Goal: Contribute content: Contribute content

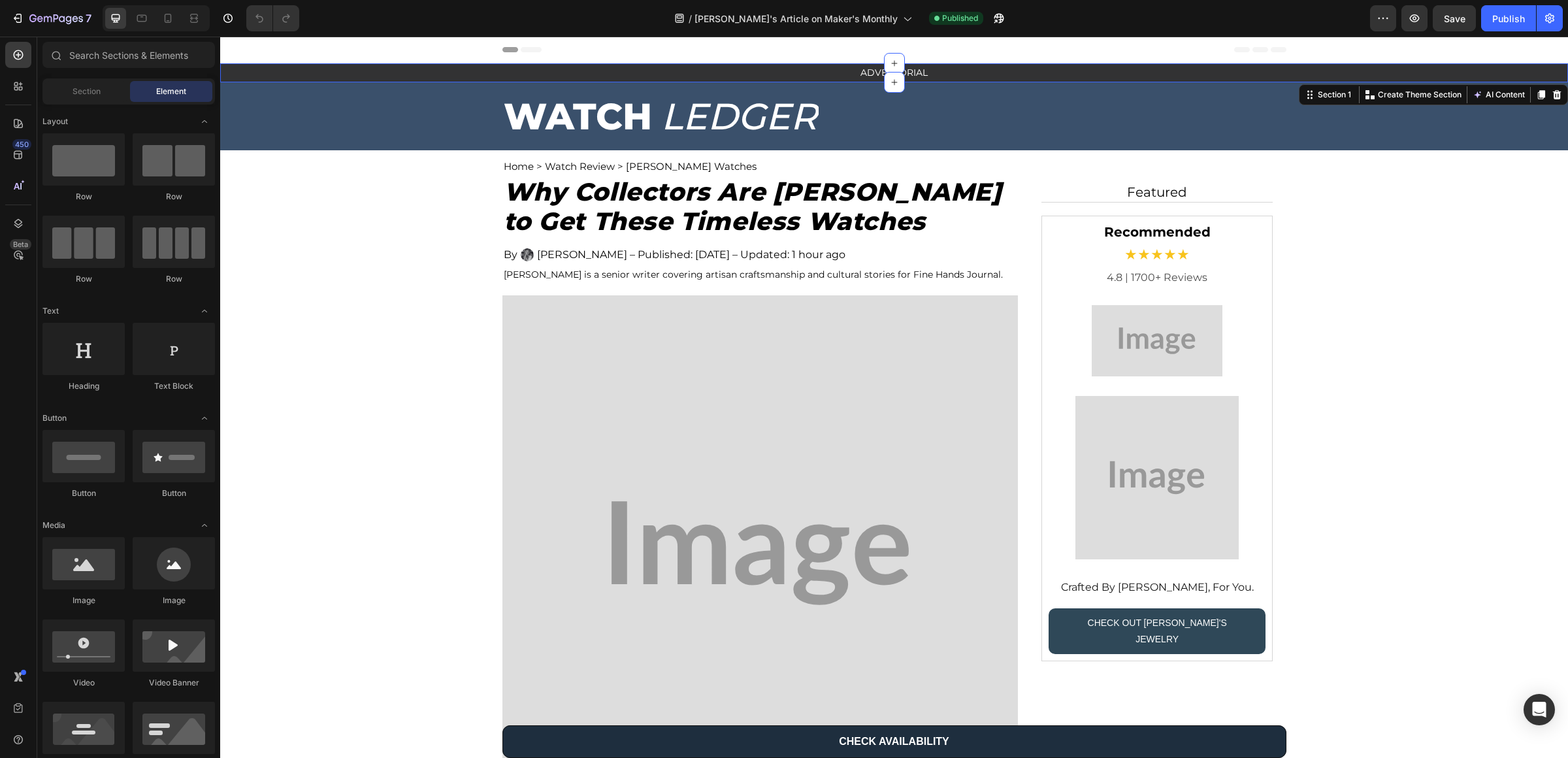
click at [370, 67] on div "ADVERTORIAL Text Block Row" at bounding box center [894, 73] width 1348 height 19
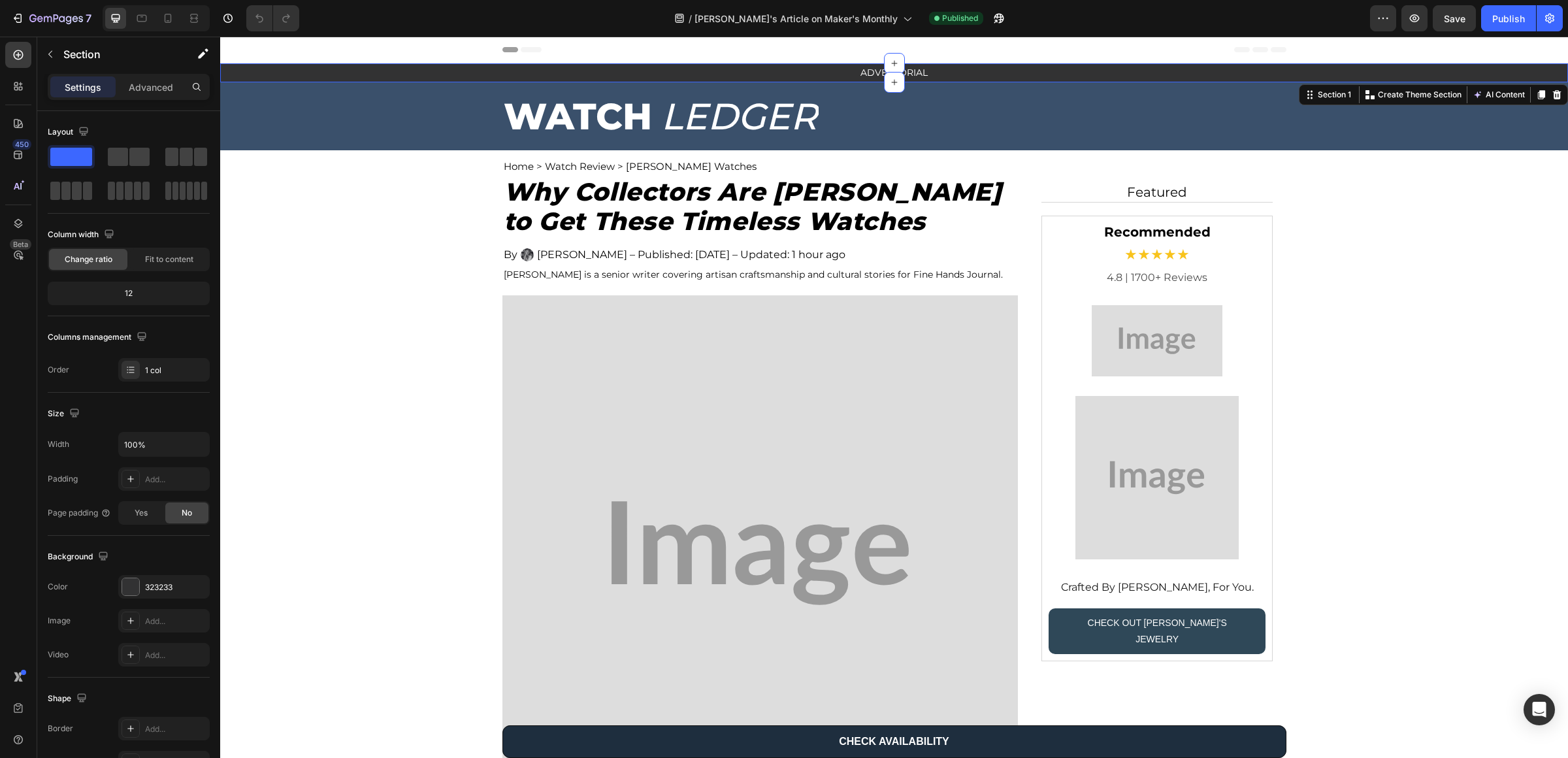
click at [303, 74] on div "ADVERTORIAL Text Block Row" at bounding box center [894, 73] width 1348 height 19
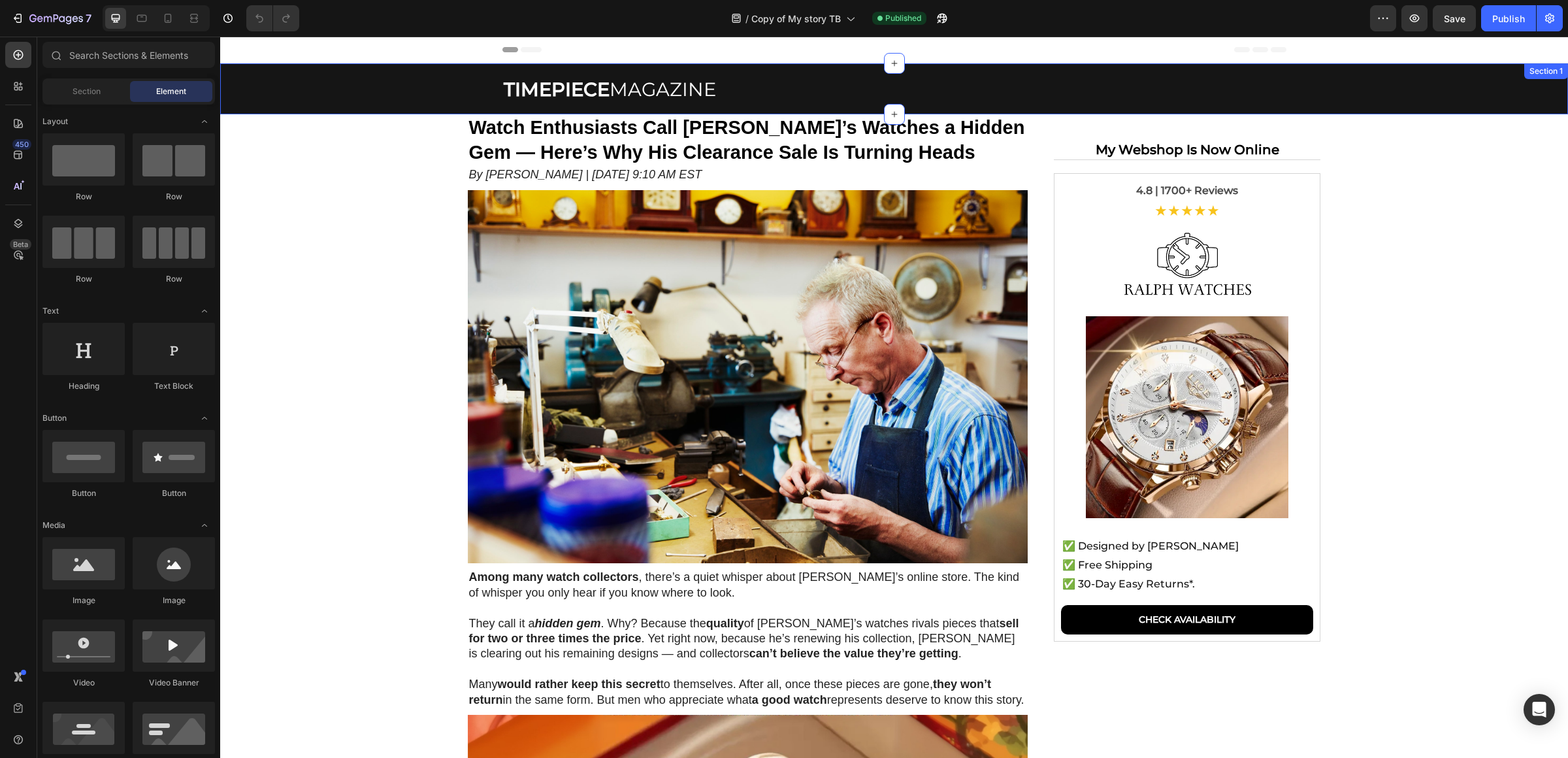
click at [426, 69] on div "TIMEPIECE MAGAZINE Text Block Row" at bounding box center [894, 88] width 1348 height 51
click at [411, 133] on section "Watch Enthusiasts Call Ralph’s Watches a Hidden Gem — Here’s Why His Clearance …" at bounding box center [894, 672] width 1100 height 1115
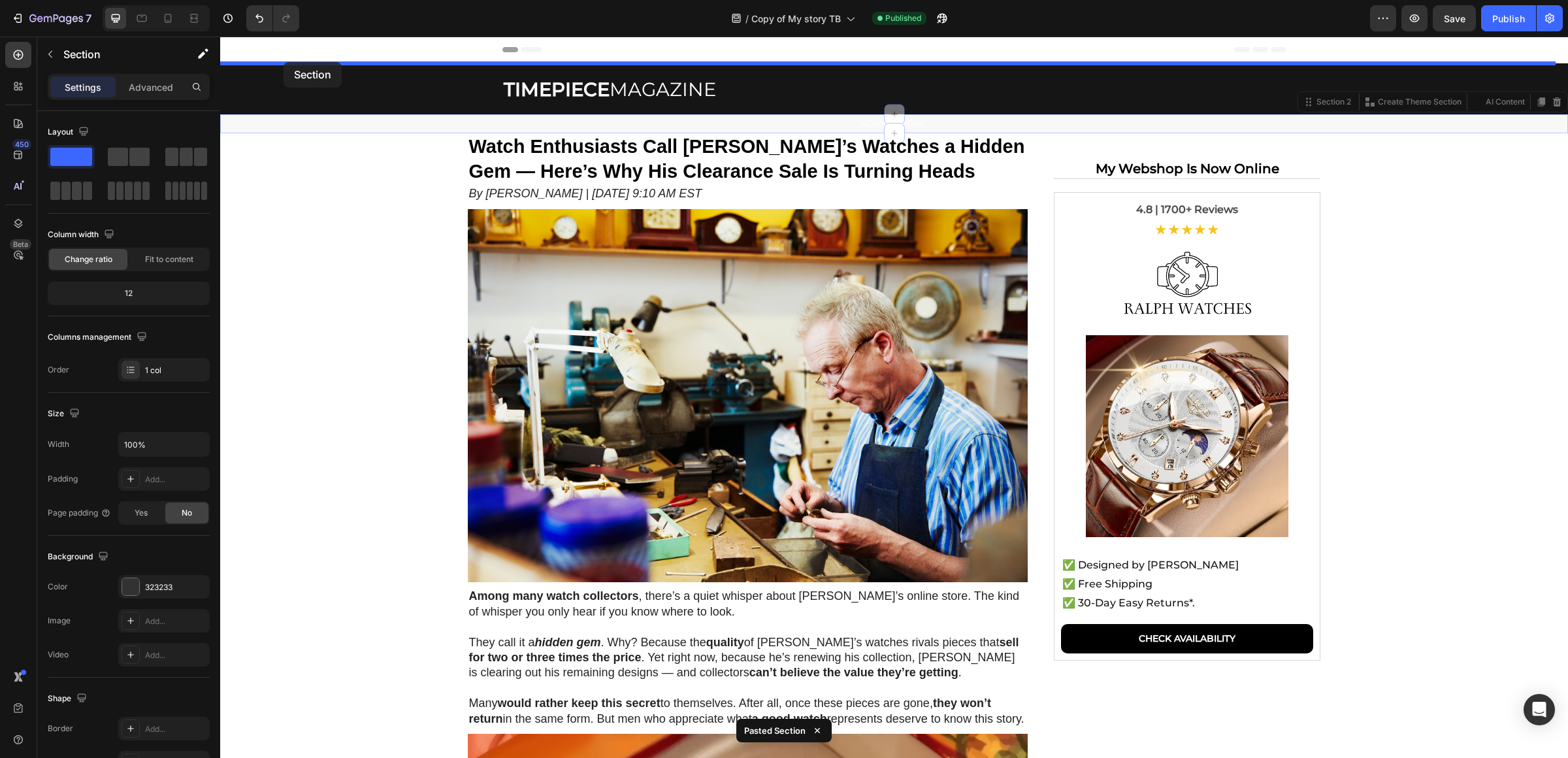
drag, startPoint x: 264, startPoint y: 125, endPoint x: 284, endPoint y: 62, distance: 66.1
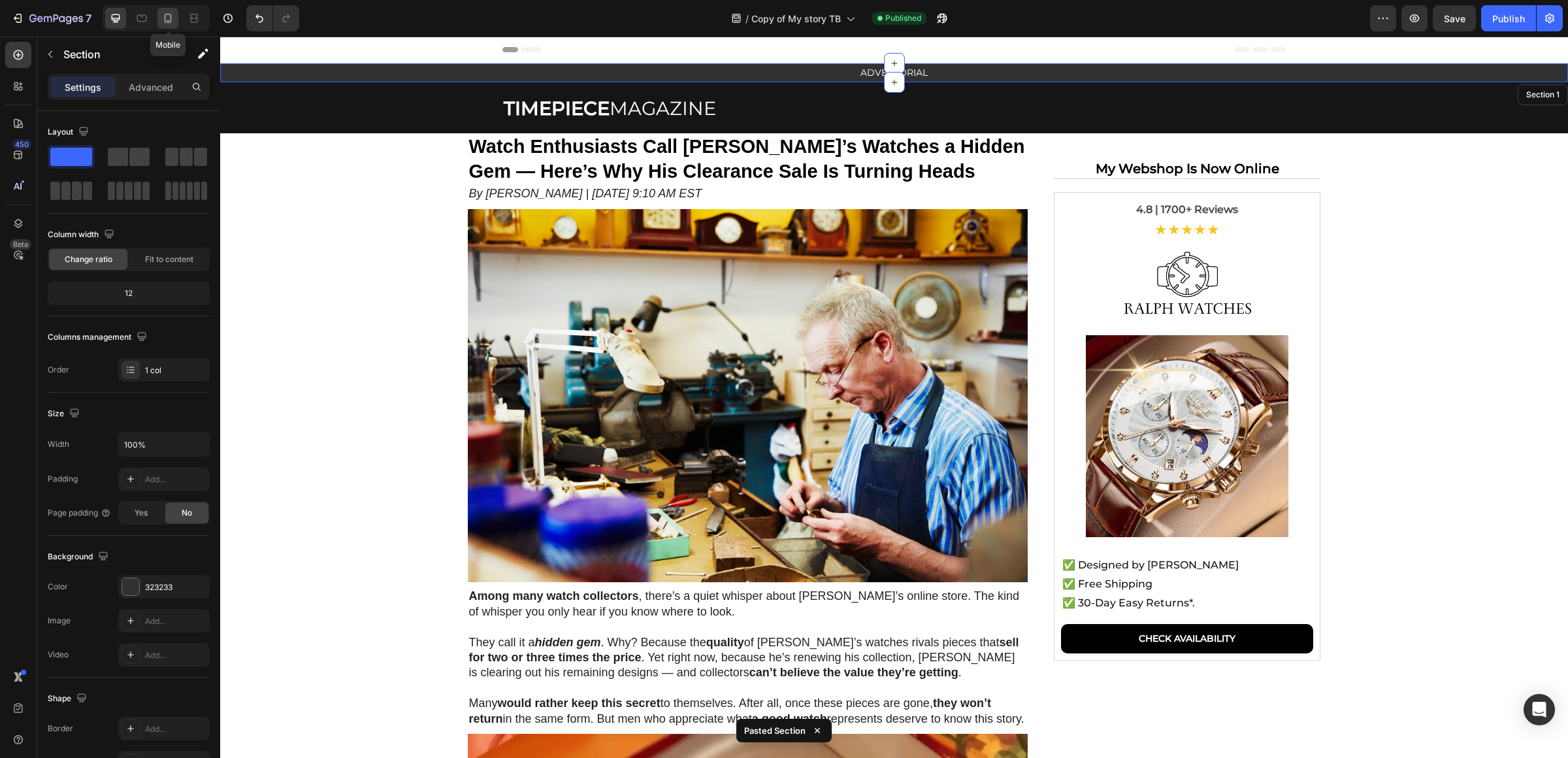
click at [171, 15] on icon at bounding box center [168, 18] width 8 height 10
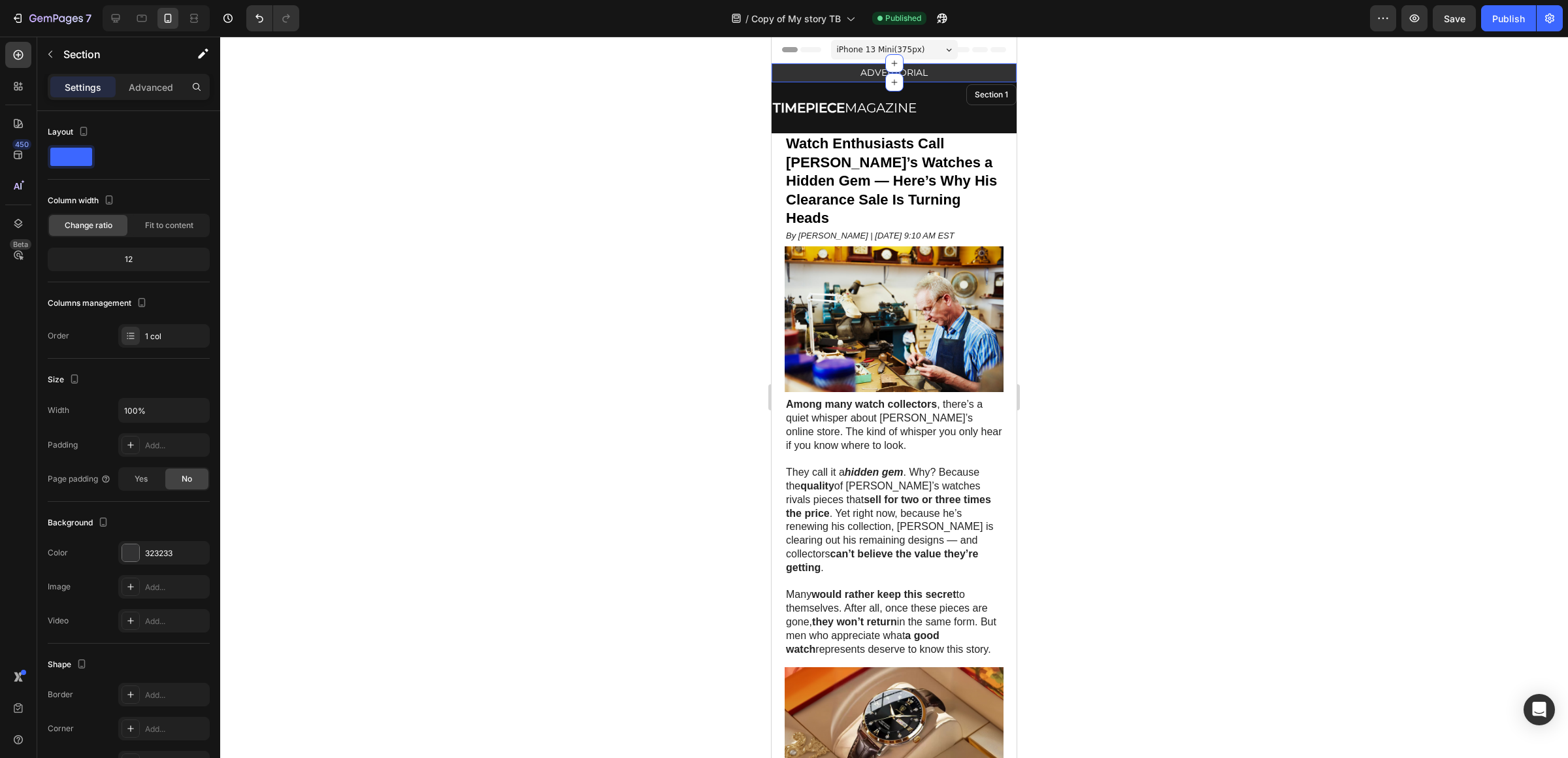
click at [1247, 158] on div at bounding box center [894, 397] width 1348 height 721
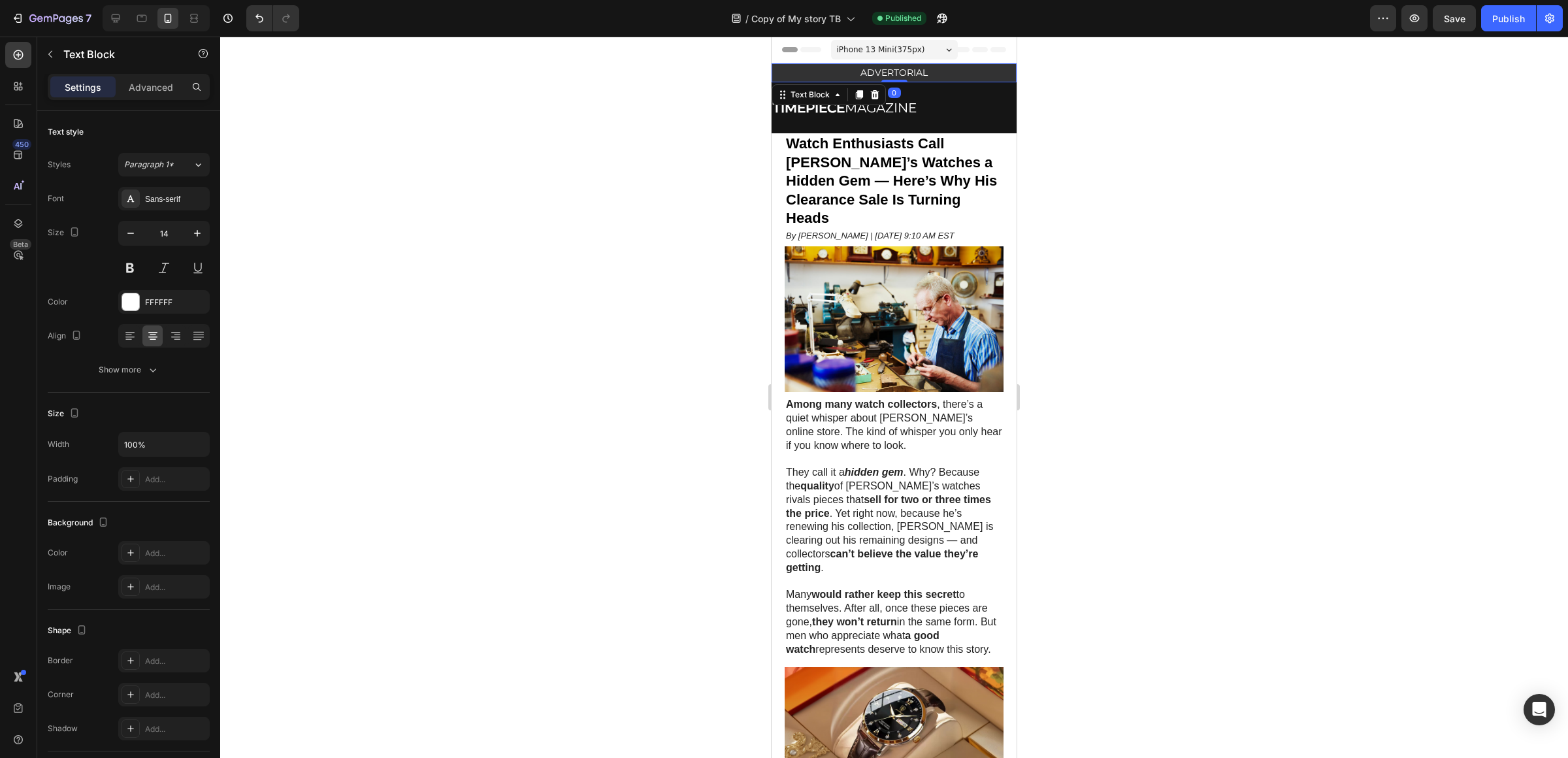
click at [880, 72] on p "ADVERTORIAL" at bounding box center [894, 73] width 243 height 16
click at [135, 230] on icon "button" at bounding box center [131, 233] width 13 height 13
click at [127, 15] on div at bounding box center [156, 17] width 107 height 26
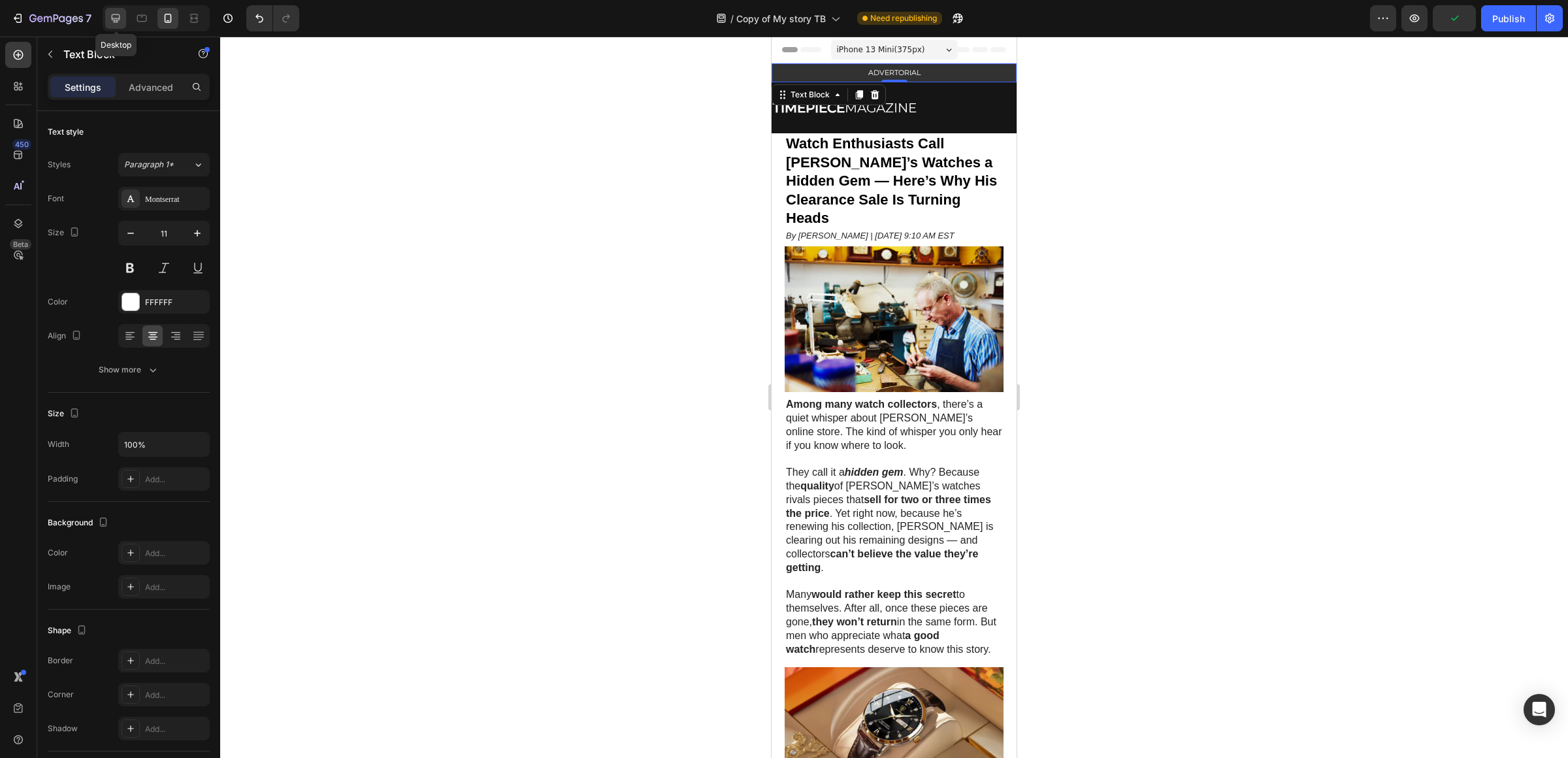
click at [122, 15] on icon at bounding box center [116, 18] width 13 height 13
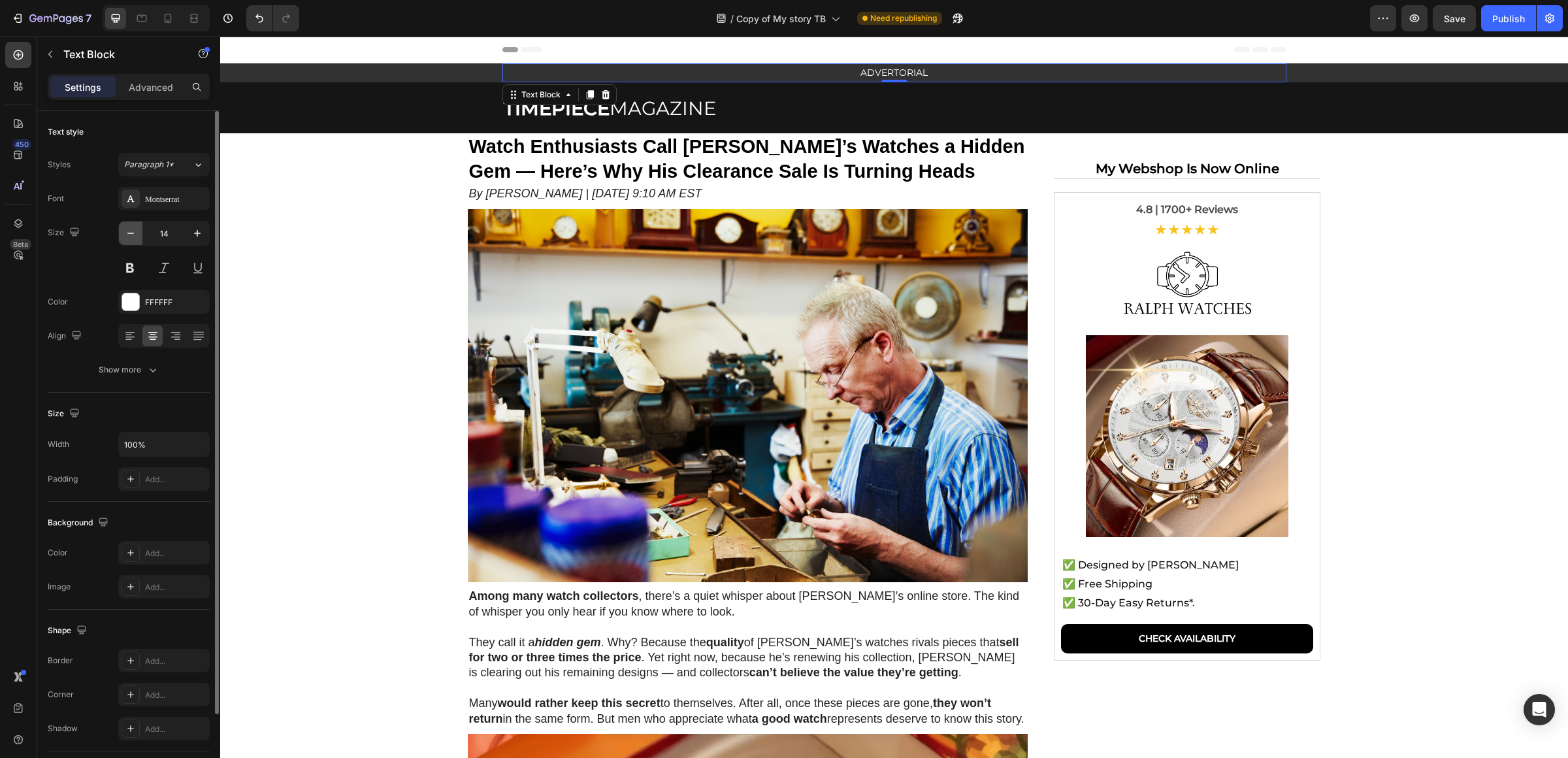
click at [127, 233] on icon "button" at bounding box center [131, 233] width 13 height 13
type input "12"
click at [1244, 15] on div "/ Copy of My story TB Need republishing" at bounding box center [839, 17] width 1060 height 26
click at [1497, 15] on div "Publish" at bounding box center [1509, 18] width 33 height 13
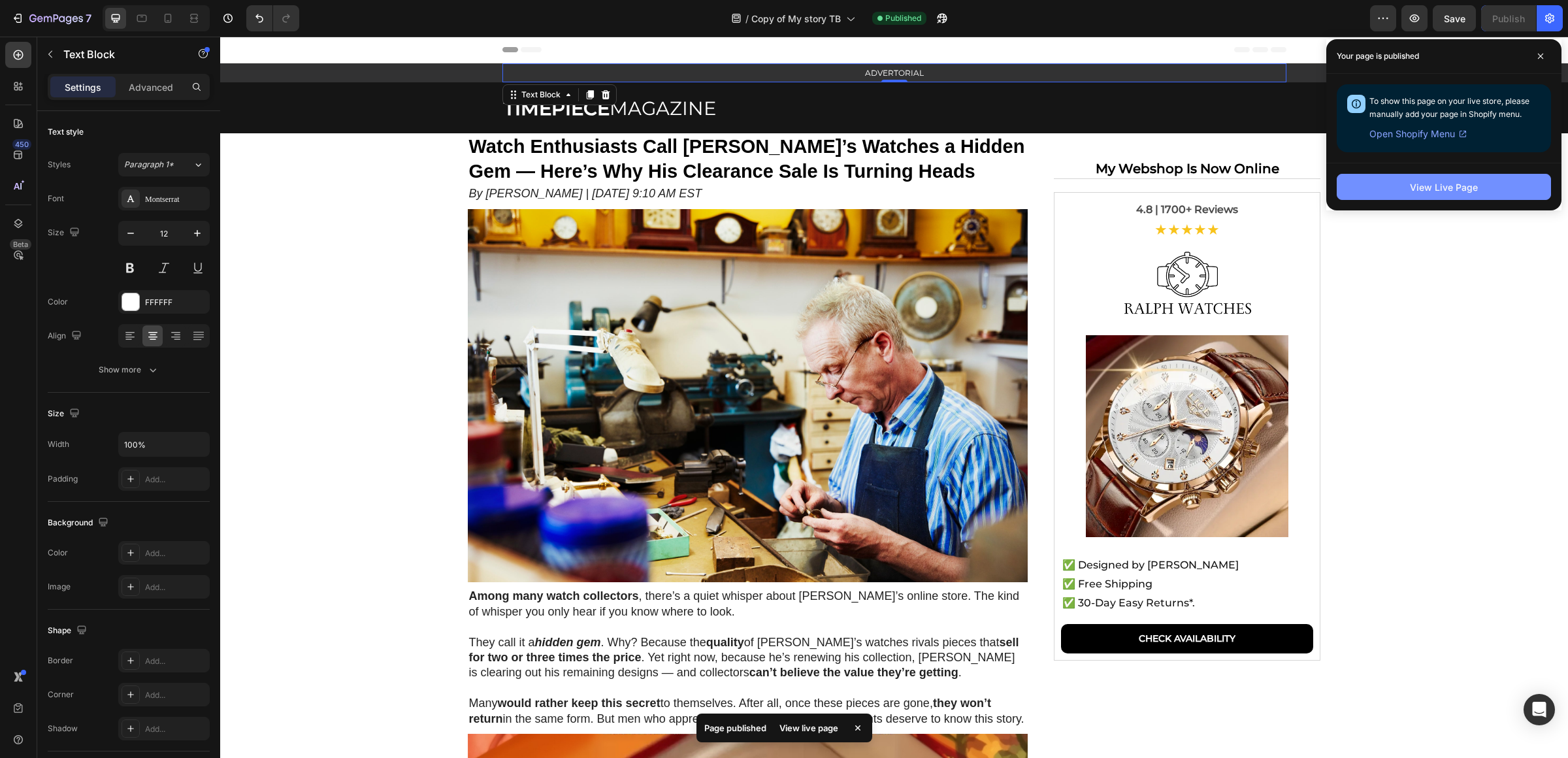
click at [1367, 177] on button "View Live Page" at bounding box center [1444, 186] width 214 height 26
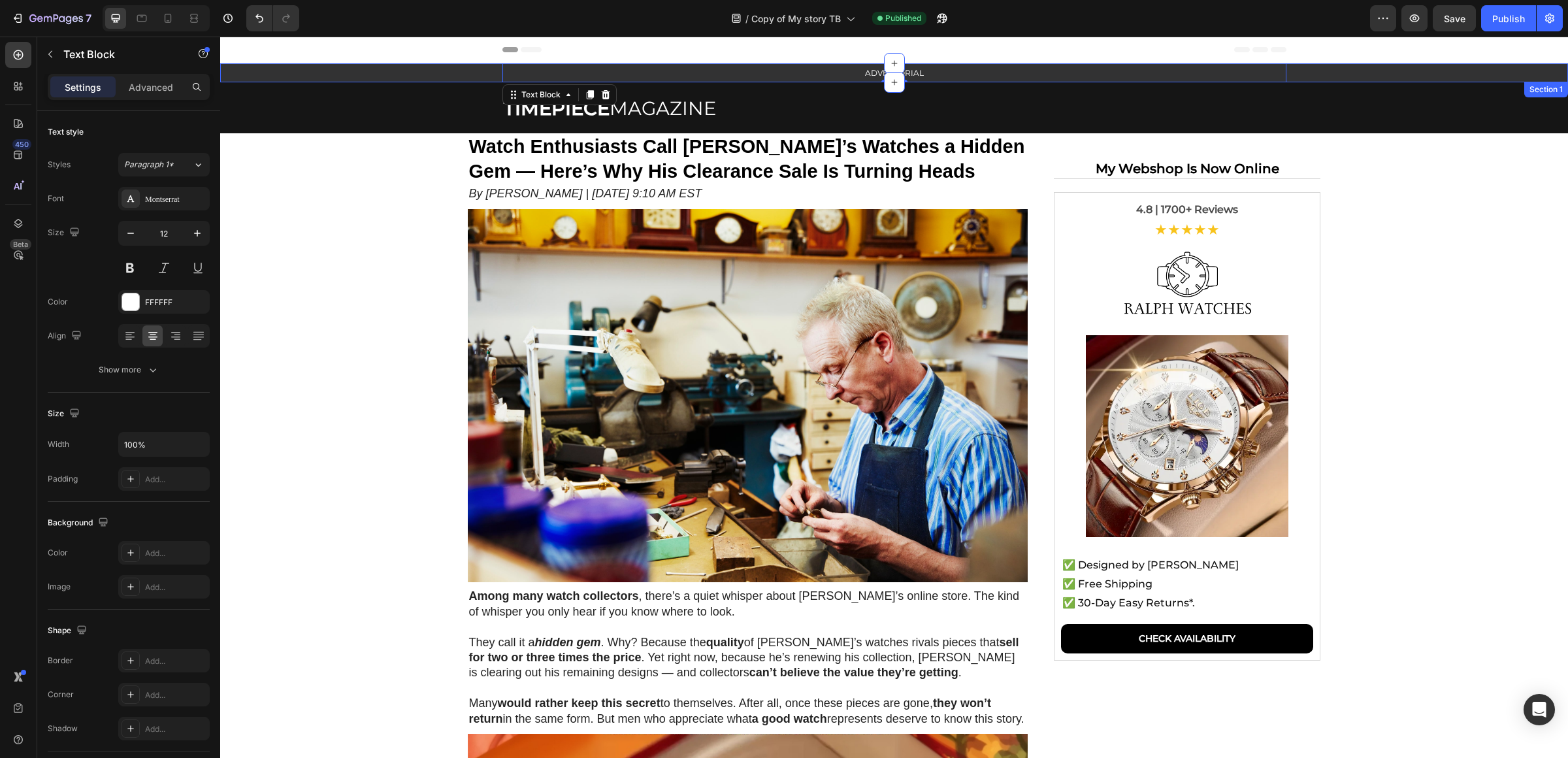
click at [284, 74] on div "ADVERTORIAL Text Block 0 Row" at bounding box center [894, 73] width 1348 height 19
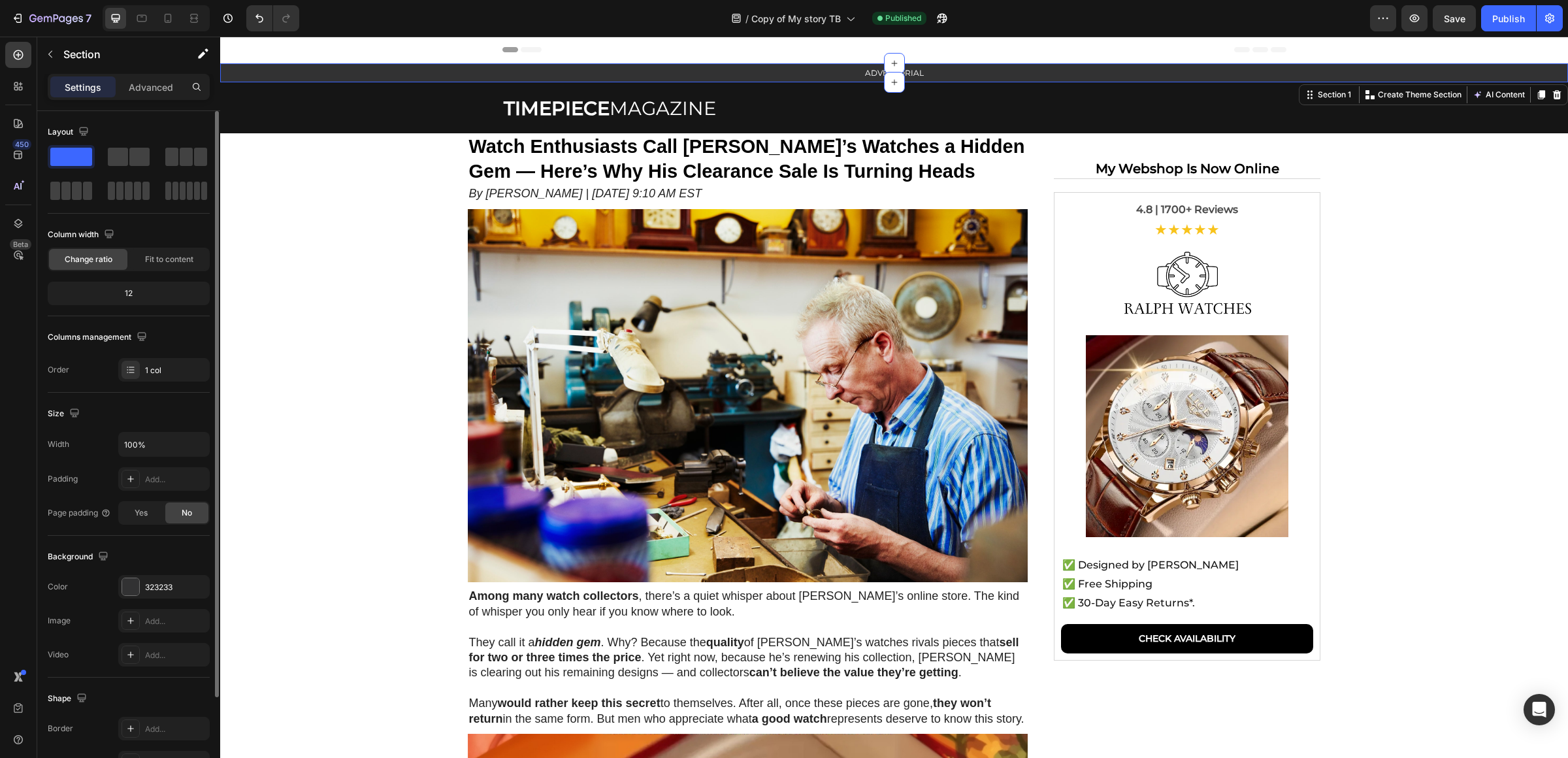
click at [152, 601] on div "The changes might be hidden by the video. Color 323233 Image Add... Video Add..." at bounding box center [128, 620] width 162 height 92
click at [156, 589] on div "323233" at bounding box center [164, 587] width 38 height 11
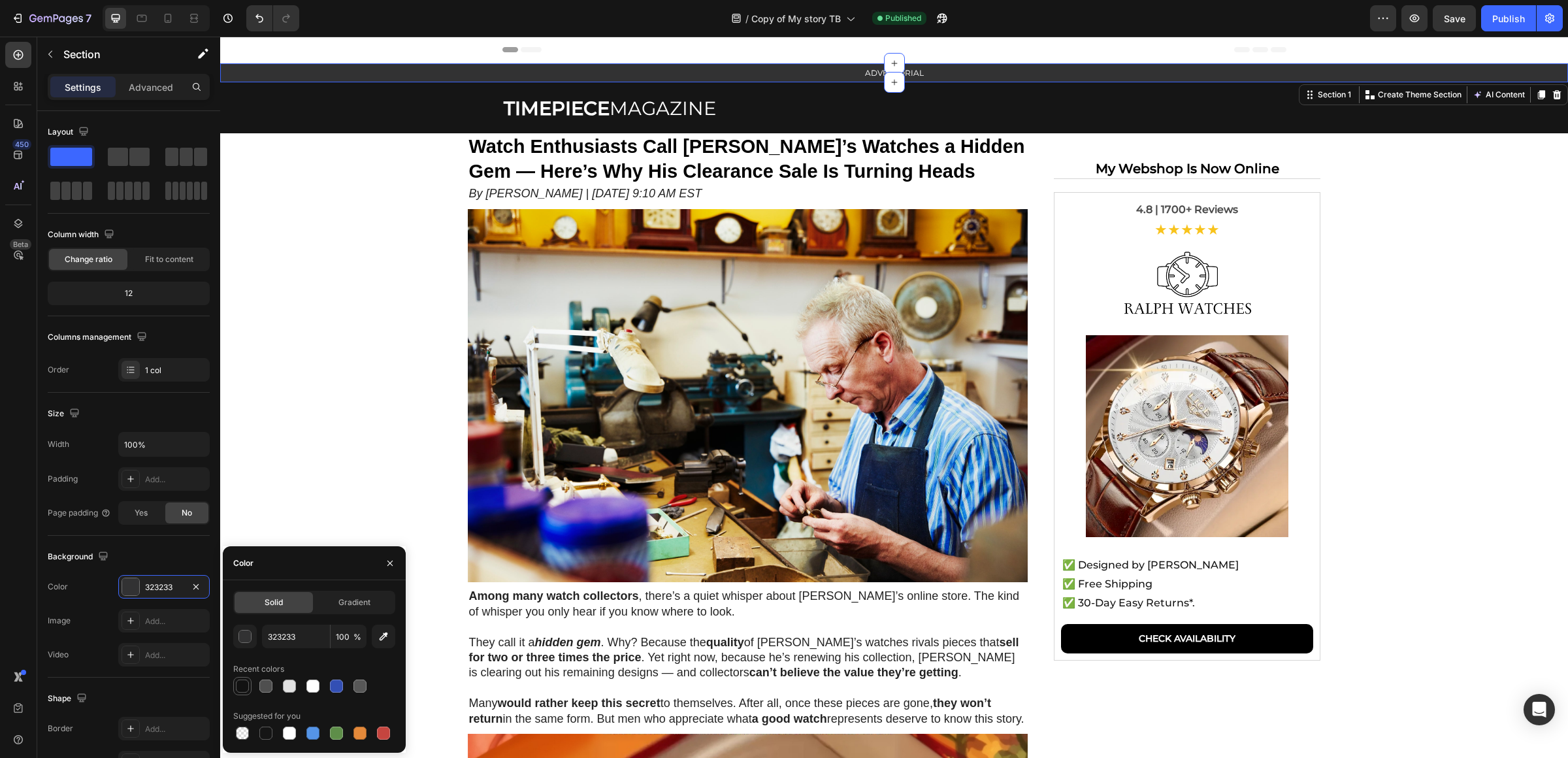
click at [233, 686] on div at bounding box center [242, 685] width 18 height 18
type input "121212"
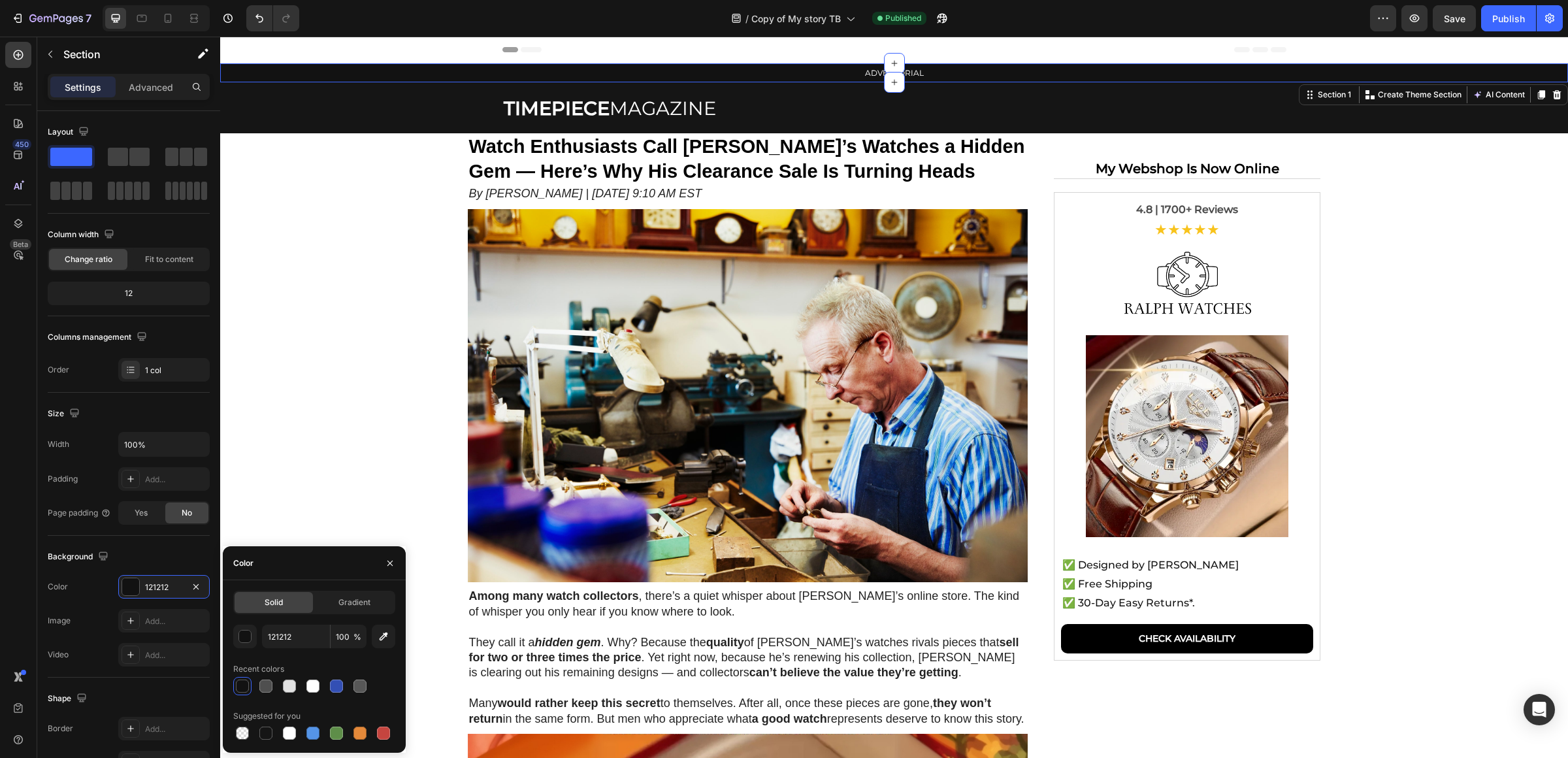
click at [1210, 13] on div "/ Copy of My story TB Published" at bounding box center [839, 17] width 1060 height 26
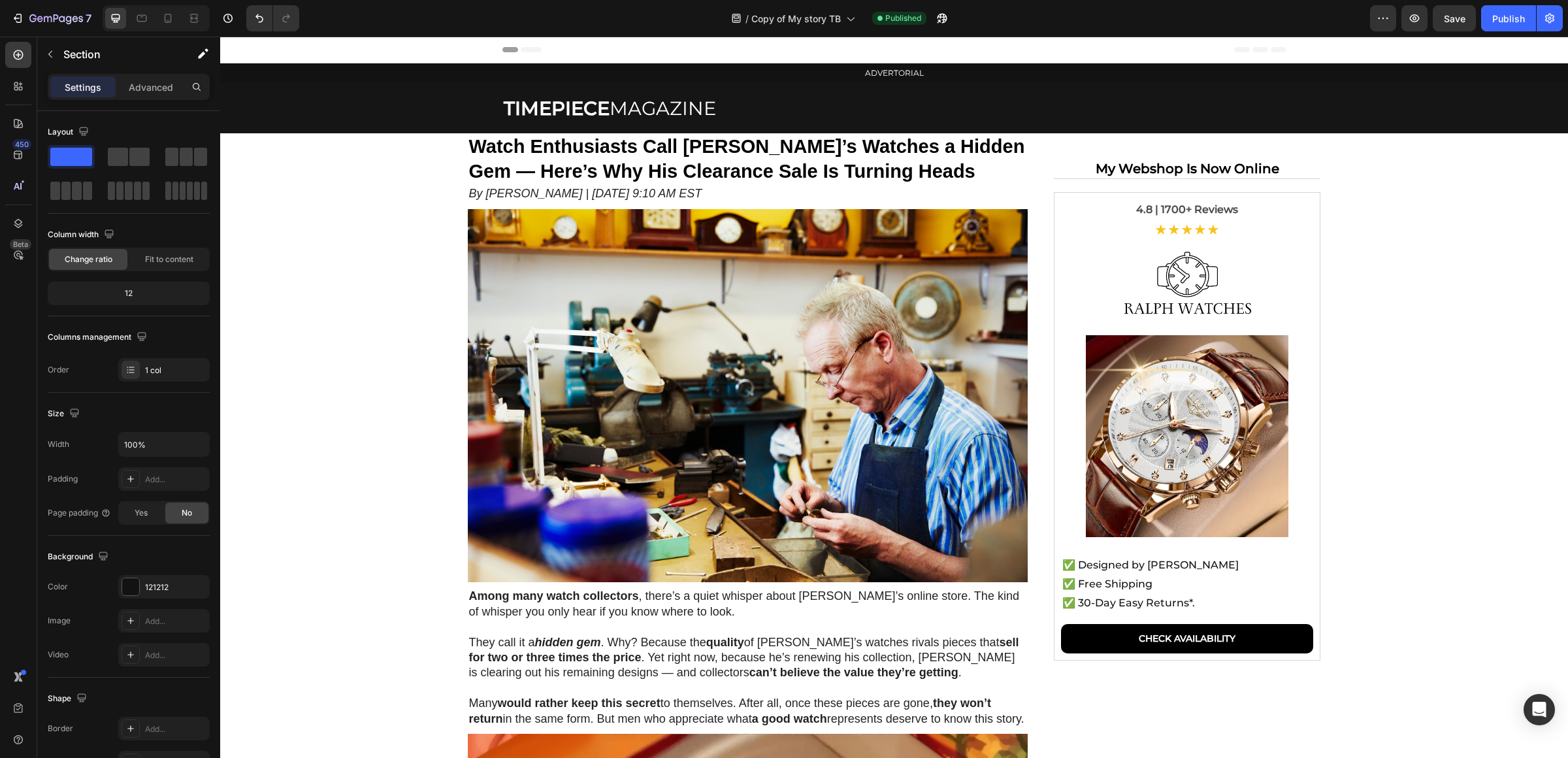
click at [1406, 209] on section "Watch Enthusiasts Call Ralph’s Watches a Hidden Gem — Here’s Why His Clearance …" at bounding box center [894, 690] width 1100 height 1115
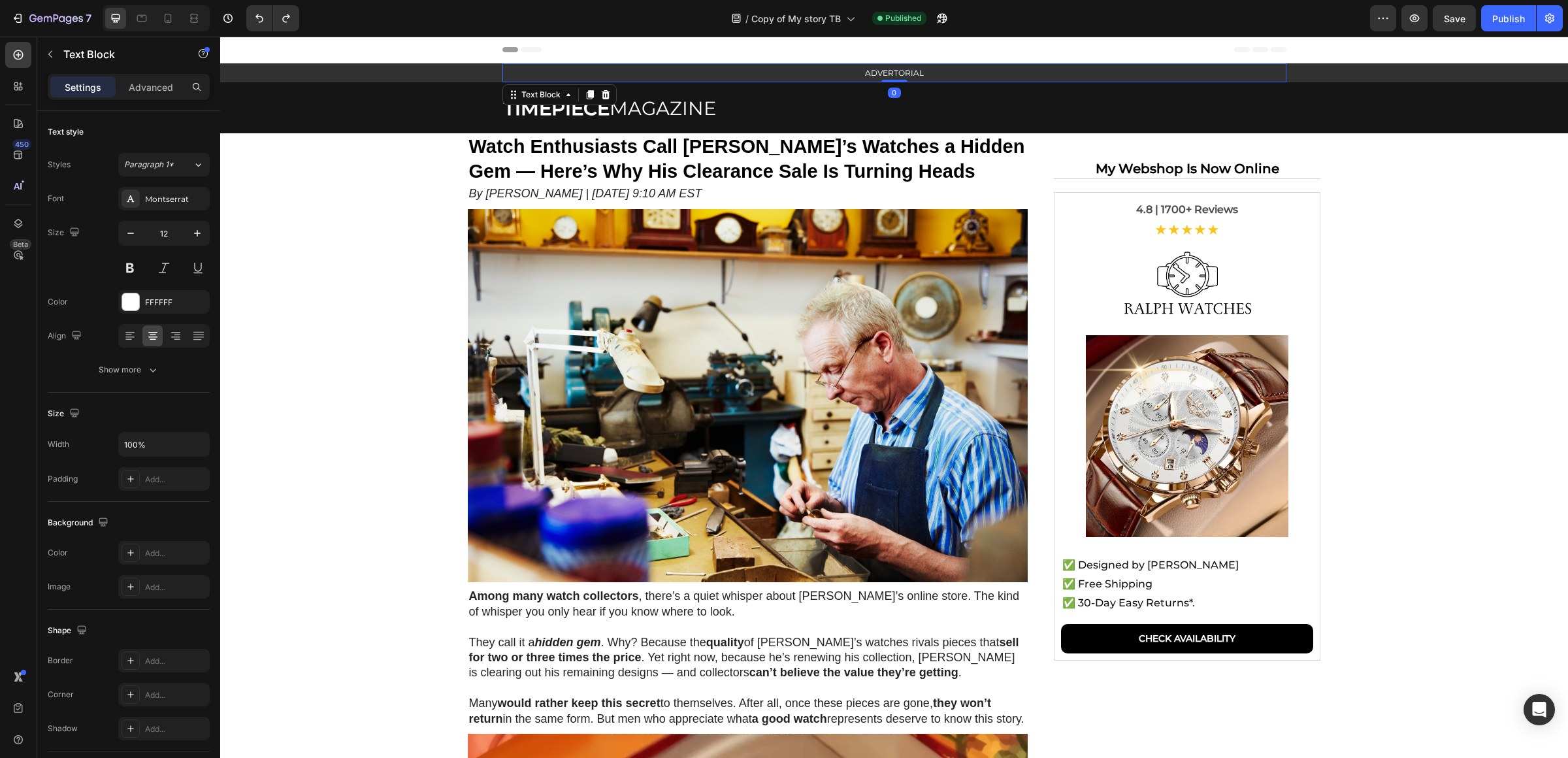
click at [740, 74] on p "ADVERTORIAL" at bounding box center [894, 73] width 781 height 16
click at [448, 72] on div "ADVERTORIAL Text Block 0 Row" at bounding box center [894, 73] width 1348 height 19
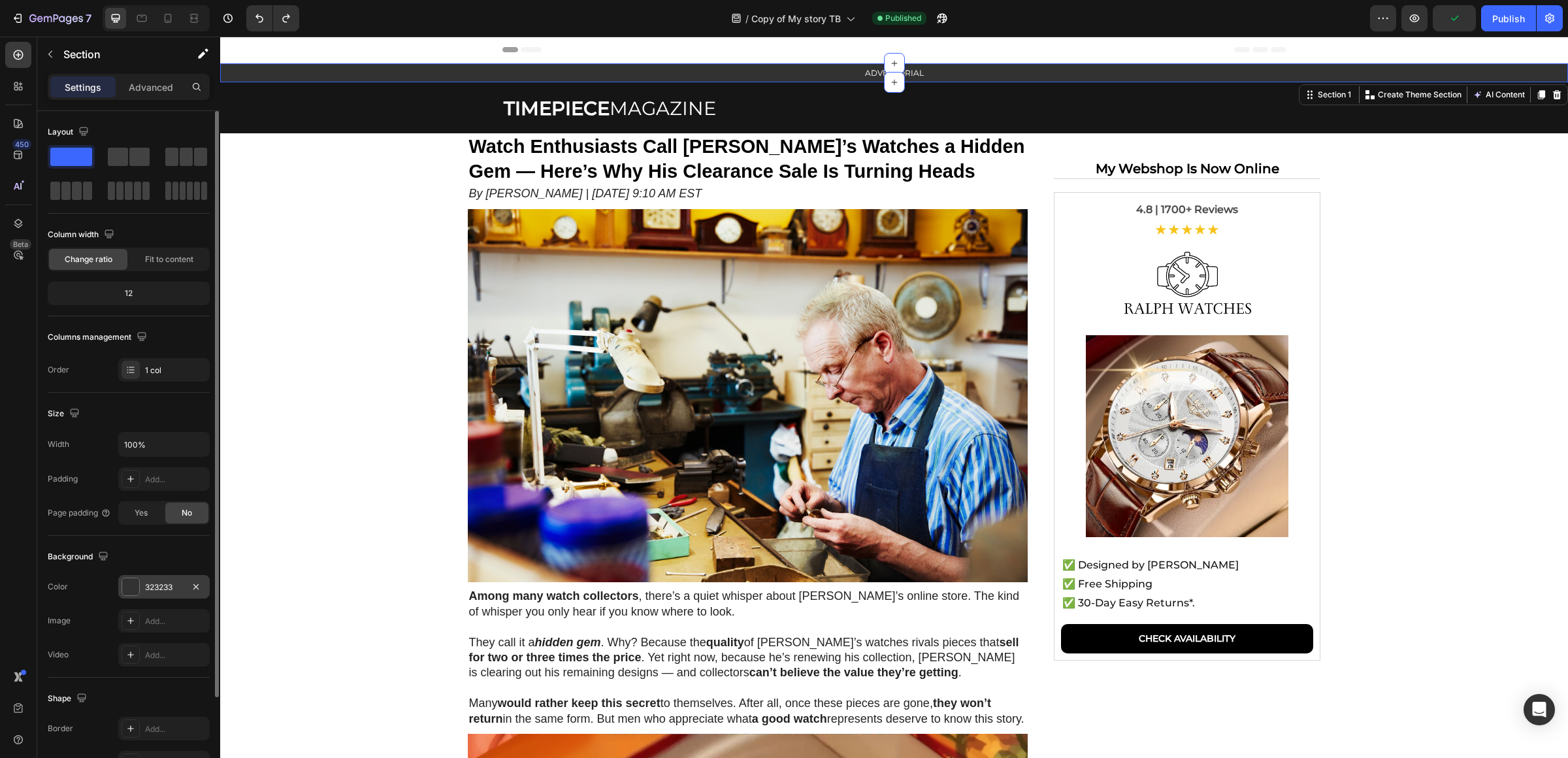
click at [171, 589] on div "323233" at bounding box center [164, 587] width 38 height 11
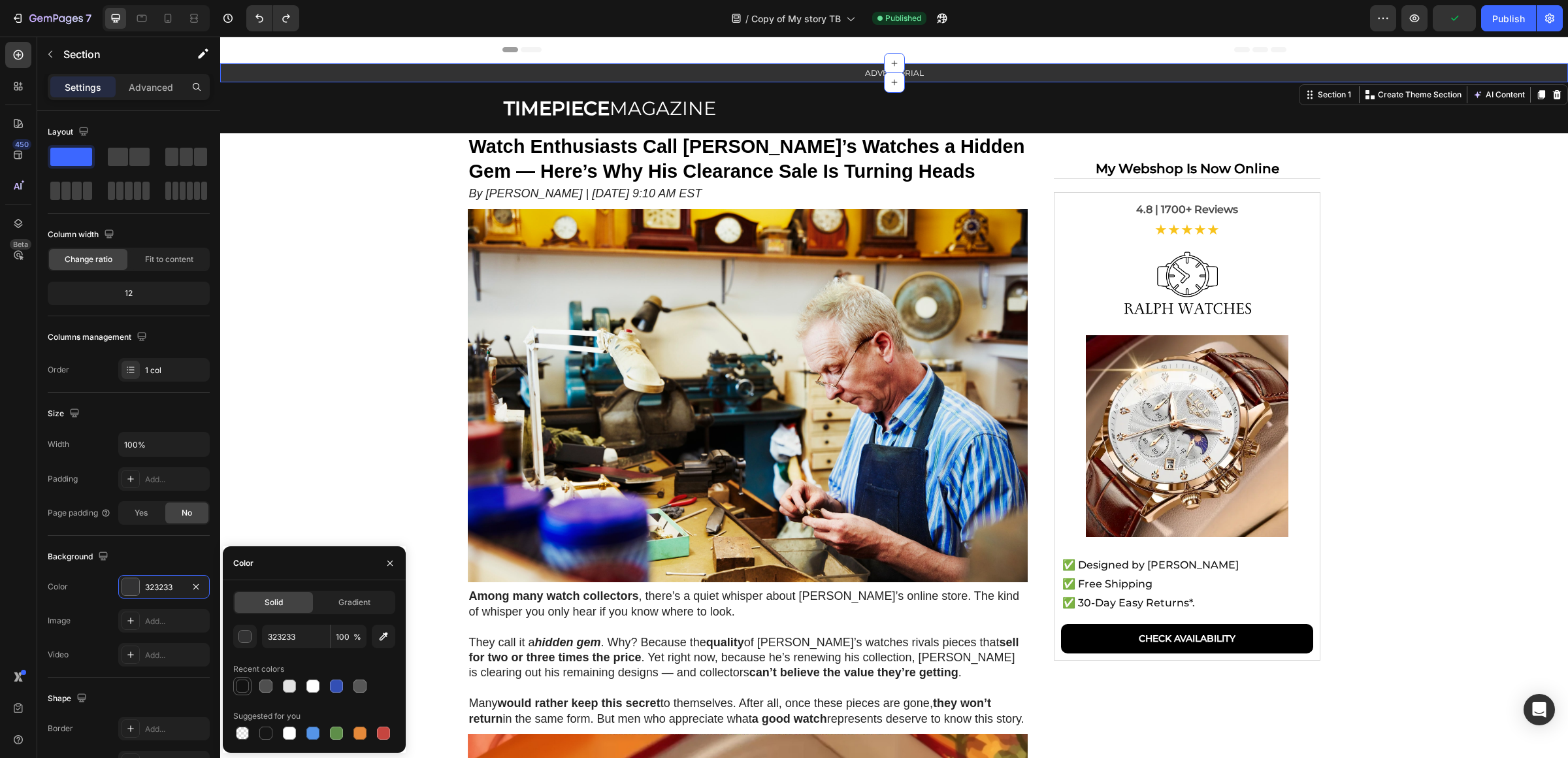
click at [247, 686] on div at bounding box center [243, 686] width 13 height 13
type input "121212"
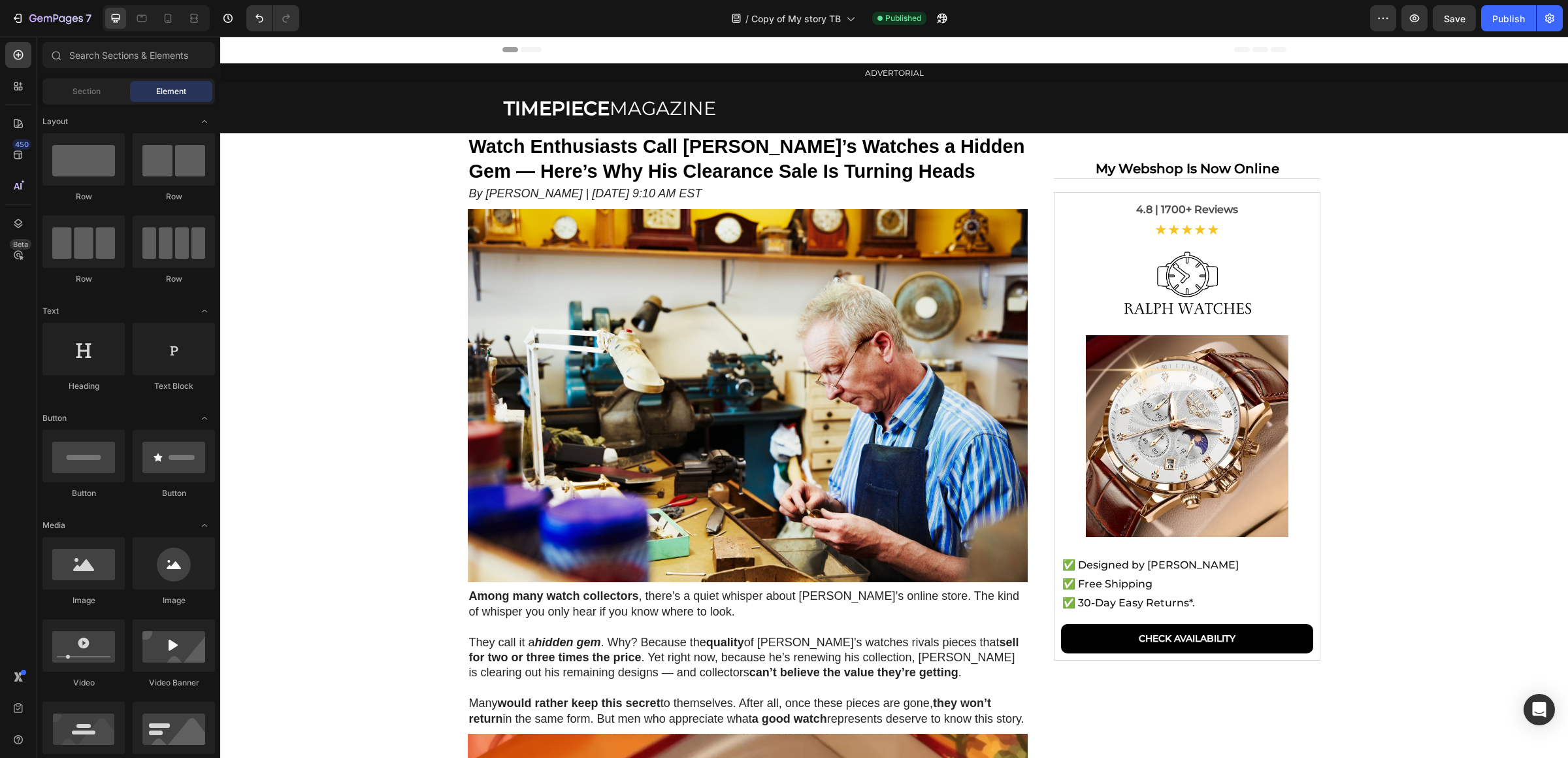
click at [1529, 11] on button "Publish" at bounding box center [1508, 17] width 54 height 26
